Goal: Register for event/course

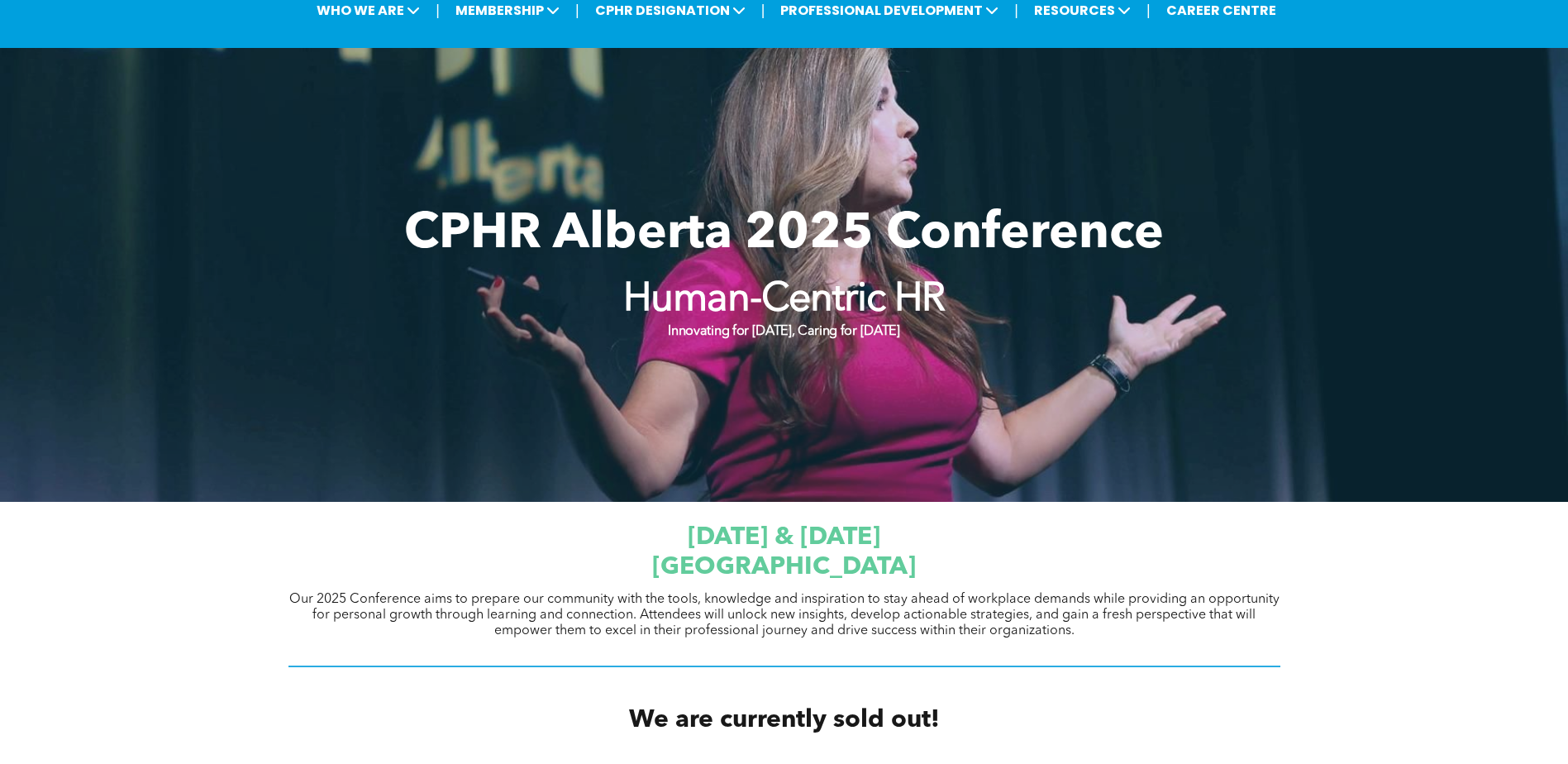
scroll to position [331, 0]
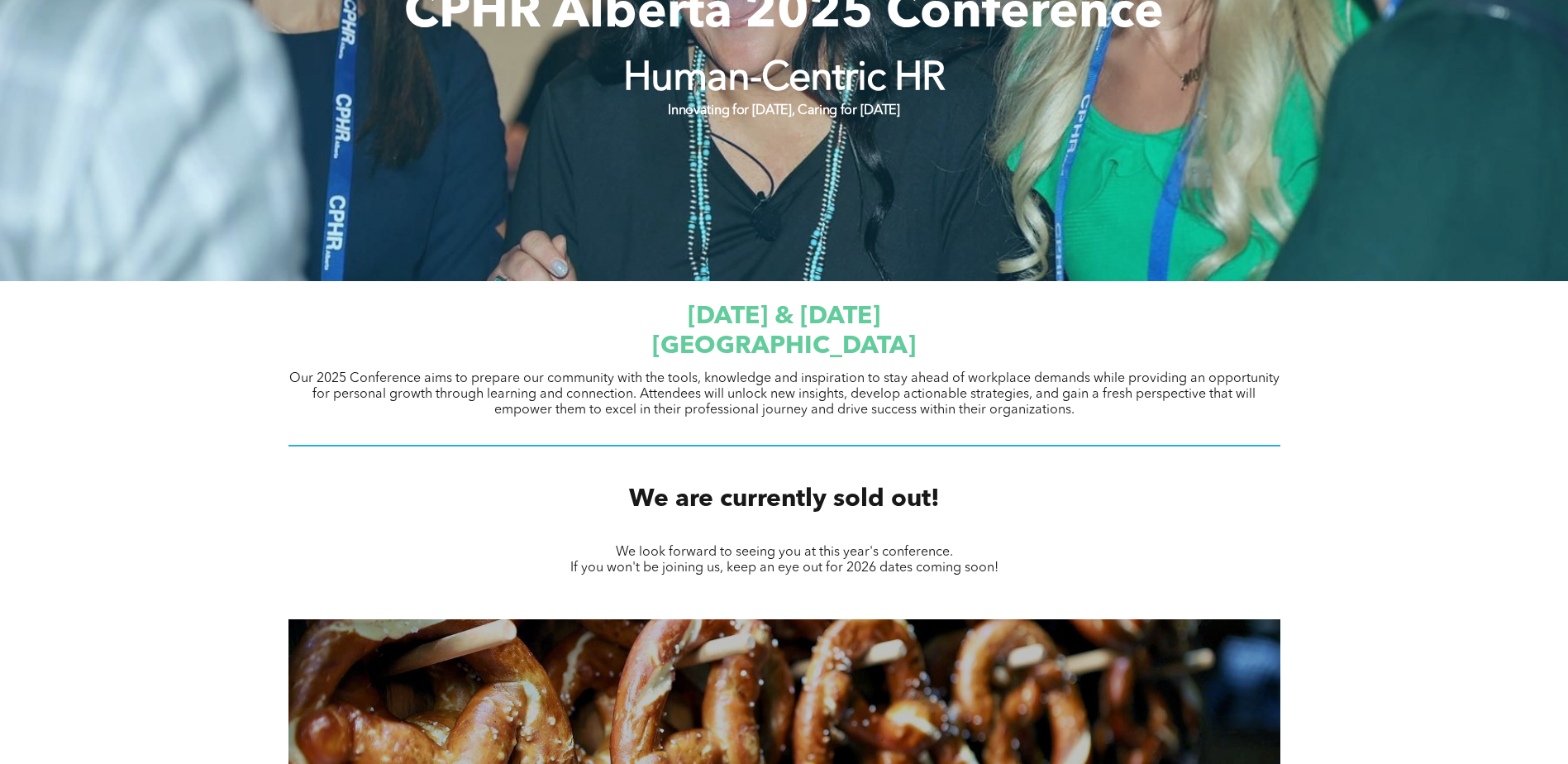
click at [1073, 412] on span "Our 2025 Conference aims to prepare our community with the tools, knowledge and…" at bounding box center [784, 394] width 990 height 44
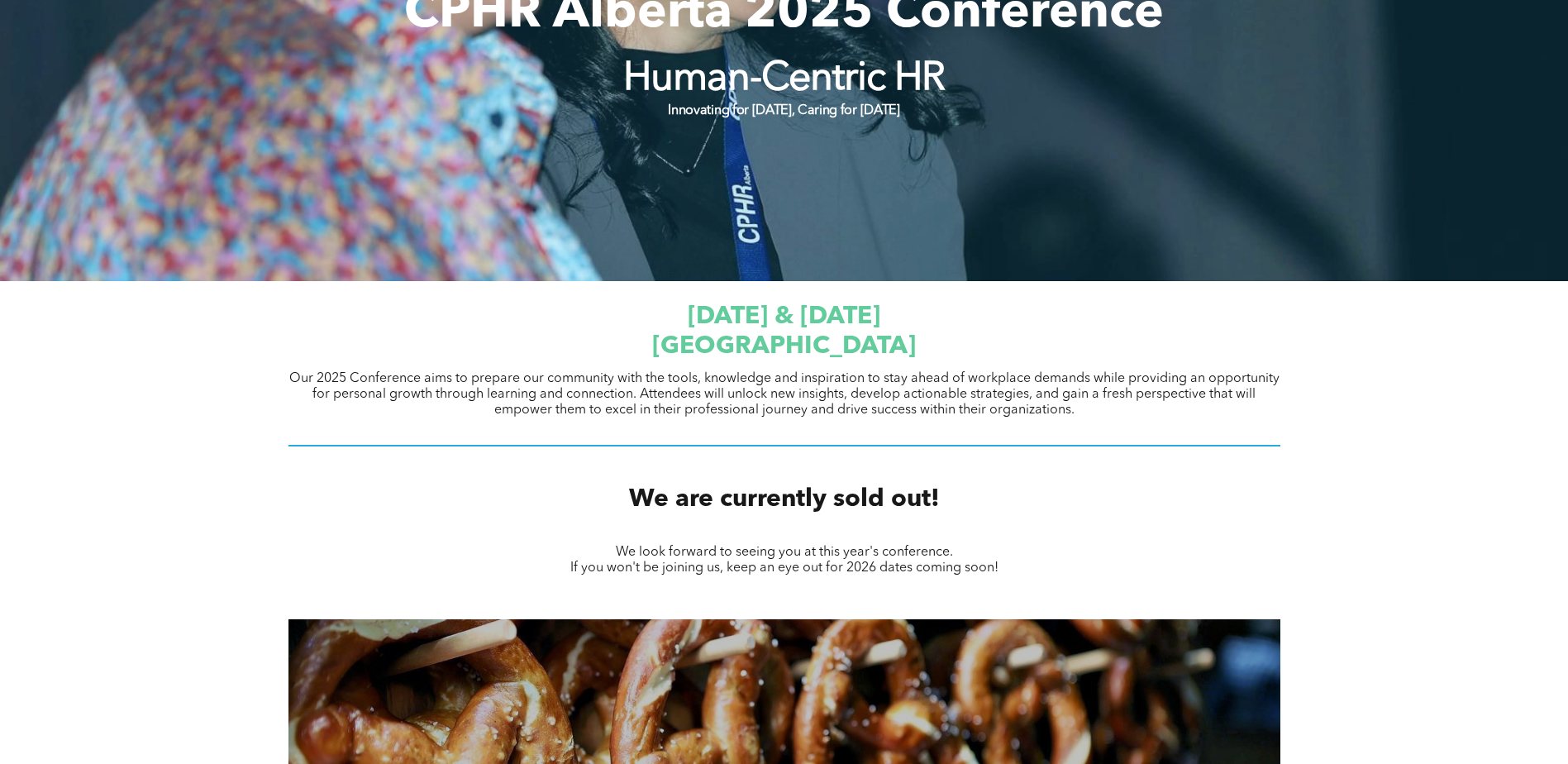
drag, startPoint x: 1076, startPoint y: 411, endPoint x: 291, endPoint y: 374, distance: 785.9
click at [291, 374] on span "Our 2025 Conference aims to prepare our community with the tools, knowledge and…" at bounding box center [784, 394] width 990 height 44
copy span "Our 2025 Conference aims to prepare our community with the tools, knowledge and…"
